Goal: Check status

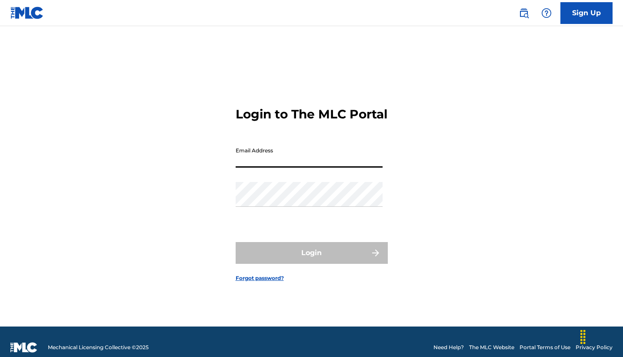
type input "[EMAIL_ADDRESS][DOMAIN_NAME]"
click at [311, 260] on button "Login" at bounding box center [312, 253] width 152 height 22
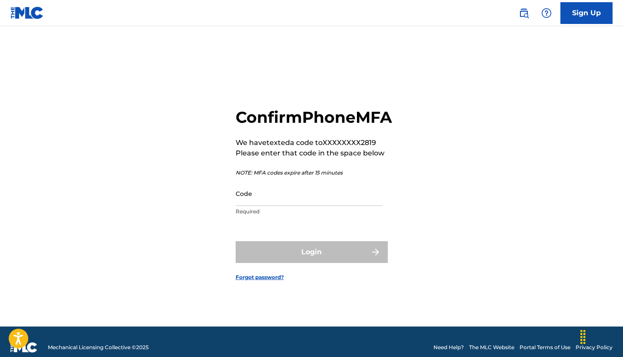
click at [256, 201] on input "Code" at bounding box center [309, 193] width 147 height 25
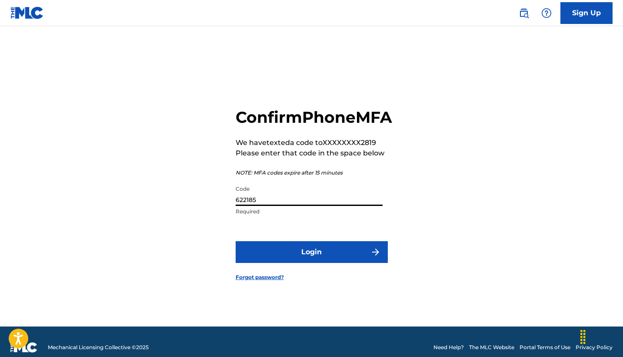
type input "622185"
click at [311, 261] on button "Login" at bounding box center [312, 252] width 152 height 22
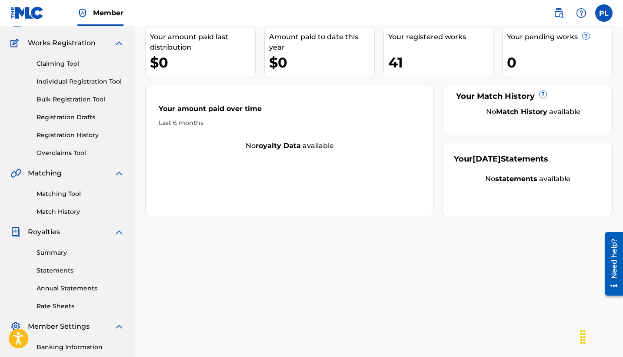
scroll to position [82, 0]
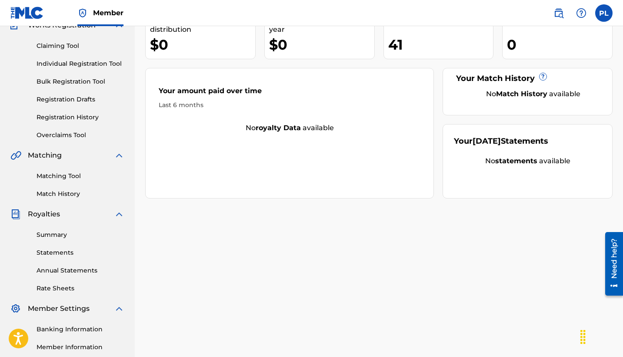
click at [67, 254] on link "Statements" at bounding box center [81, 252] width 88 height 9
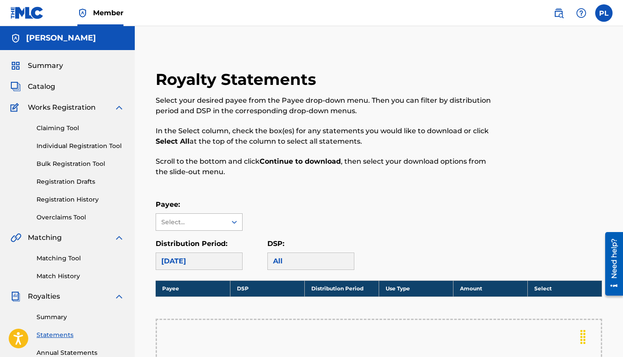
click at [228, 220] on div at bounding box center [235, 222] width 16 height 16
click at [272, 204] on div "Payee: Select..." at bounding box center [379, 214] width 447 height 31
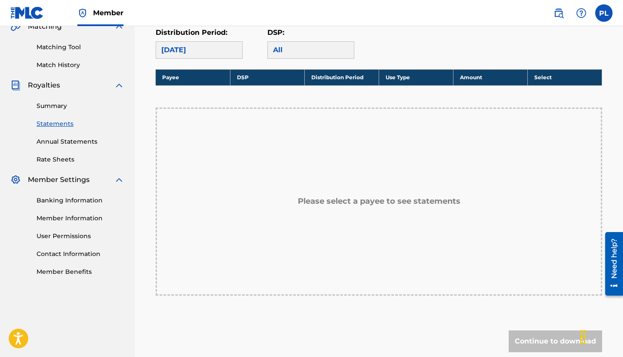
scroll to position [179, 0]
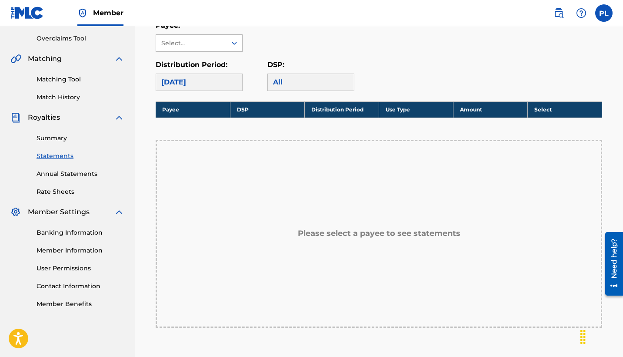
click at [219, 44] on div "Select..." at bounding box center [190, 43] width 59 height 9
click at [217, 57] on div "No options" at bounding box center [199, 60] width 86 height 17
click at [262, 53] on div "Payee: Select... Distribution Period: [DATE] DSP: All" at bounding box center [379, 55] width 447 height 70
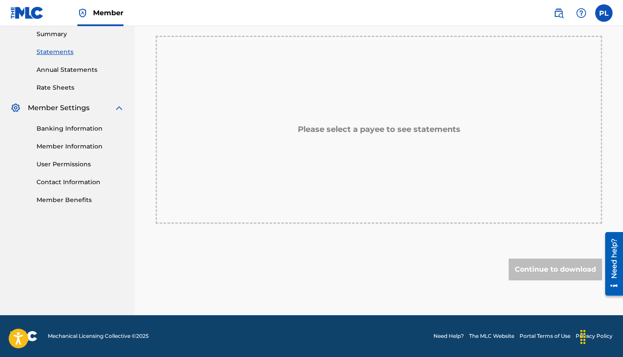
scroll to position [283, 0]
click at [54, 147] on link "Member Information" at bounding box center [81, 146] width 88 height 9
